Goal: Transaction & Acquisition: Purchase product/service

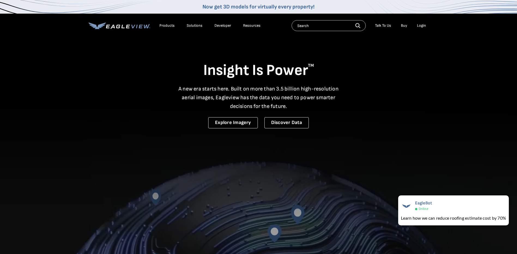
click at [420, 26] on div "Login" at bounding box center [421, 25] width 9 height 5
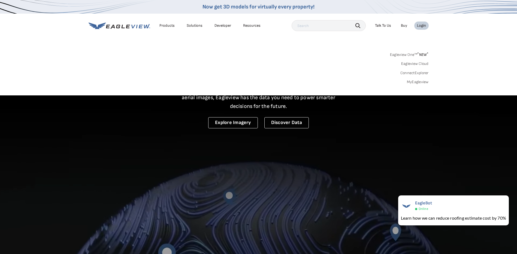
click at [418, 80] on link "MyEagleview" at bounding box center [418, 82] width 22 height 5
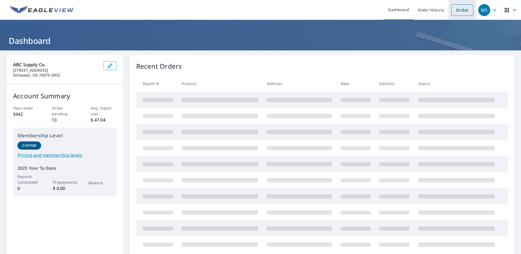
click at [454, 11] on link "Order" at bounding box center [463, 9] width 22 height 11
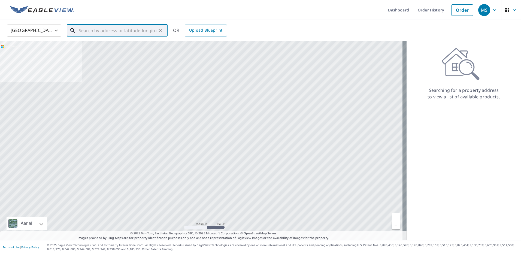
click at [115, 29] on input "text" at bounding box center [118, 30] width 78 height 15
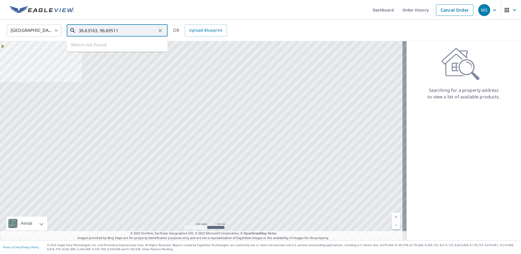
click at [122, 30] on input "36.63163, 96.69511" at bounding box center [118, 30] width 78 height 15
type input "3"
click at [122, 30] on input "text" at bounding box center [118, 30] width 78 height 15
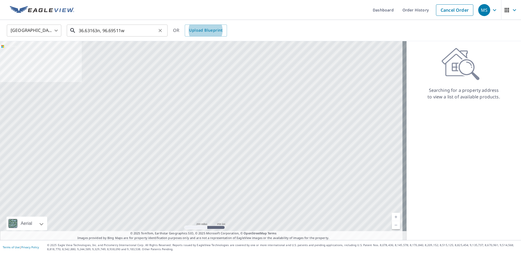
click at [100, 31] on input "36.63163n, 96.69511w" at bounding box center [118, 30] width 78 height 15
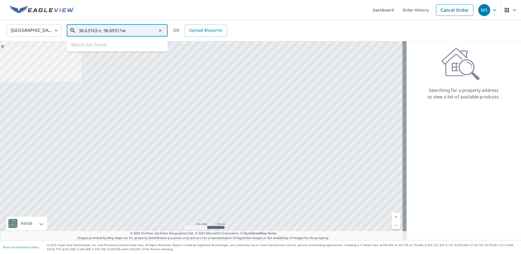
type input "36.63163 n, 96.69511w"
click at [136, 32] on input "36.63163 n, 96.69511w" at bounding box center [118, 30] width 78 height 15
click at [97, 30] on input "36.63163 n, 96.69511w" at bounding box center [118, 30] width 78 height 15
click at [160, 32] on icon "Clear" at bounding box center [160, 30] width 5 height 5
click at [147, 32] on input "text" at bounding box center [118, 30] width 78 height 15
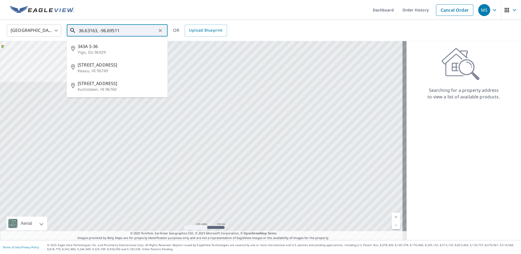
type input "36.63163, -96.69511"
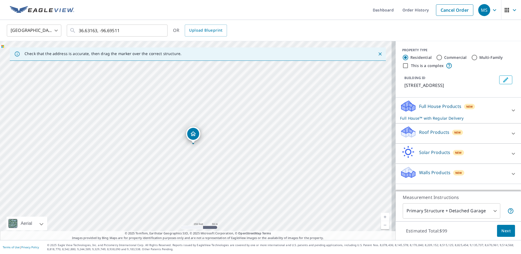
drag, startPoint x: 194, startPoint y: 129, endPoint x: 192, endPoint y: 133, distance: 4.7
click at [419, 136] on div "Roof Products New" at bounding box center [453, 134] width 107 height 16
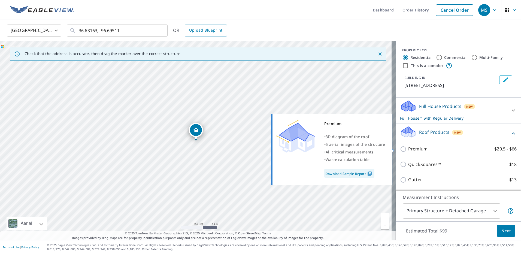
click at [400, 149] on input "Premium $20.5 - $66" at bounding box center [404, 149] width 8 height 7
checkbox input "true"
checkbox input "false"
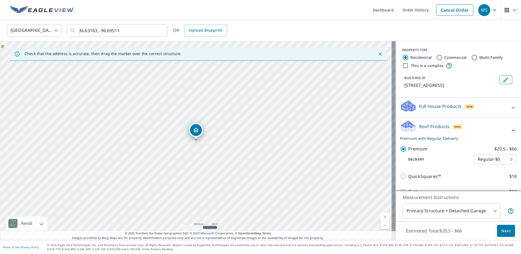
click at [498, 227] on button "Next" at bounding box center [506, 231] width 18 height 12
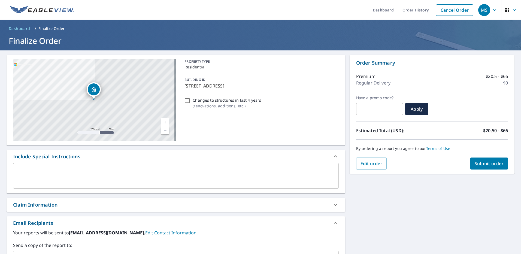
click at [50, 205] on div "Claim Information" at bounding box center [35, 204] width 44 height 7
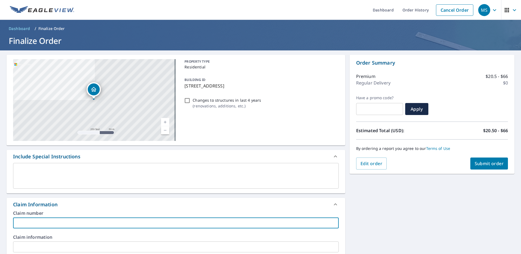
click at [51, 221] on input "text" at bounding box center [176, 223] width 326 height 11
type input "mk"
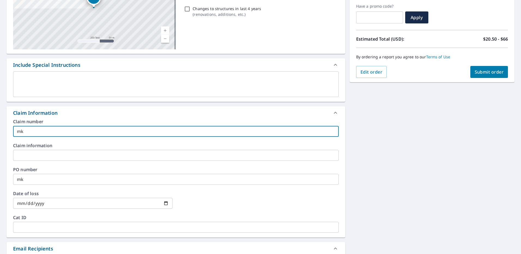
scroll to position [82, 0]
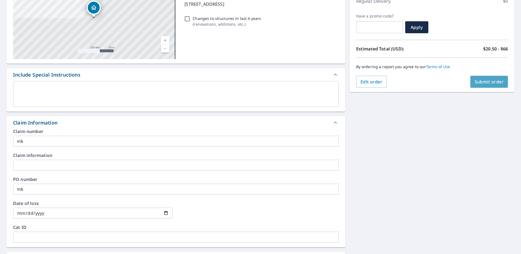
click at [486, 84] on span "Submit order" at bounding box center [489, 82] width 29 height 6
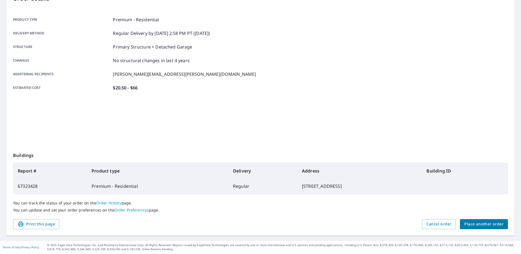
scroll to position [67, 0]
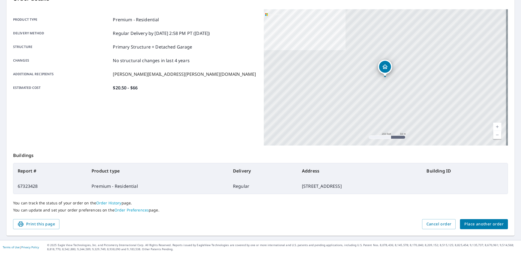
click at [473, 227] on span "Place another order" at bounding box center [484, 224] width 39 height 7
